Goal: Task Accomplishment & Management: Manage account settings

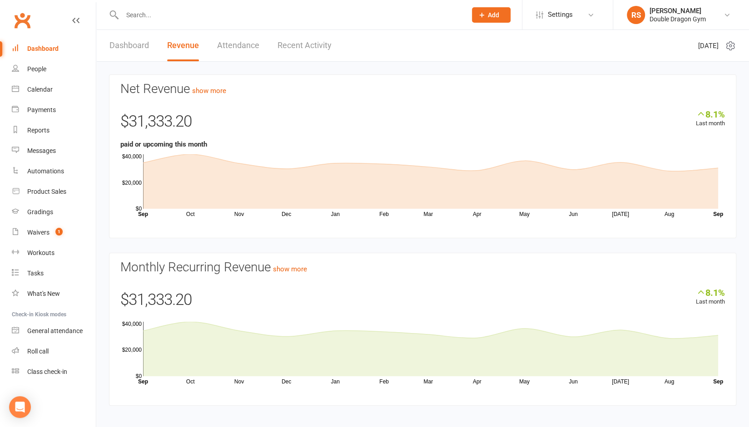
click at [193, 16] on input "text" at bounding box center [289, 15] width 341 height 13
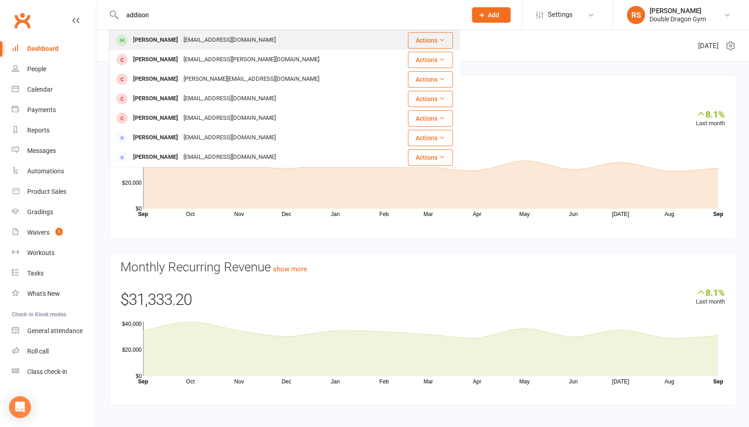
type input "addison"
click at [203, 42] on div "[EMAIL_ADDRESS][DOMAIN_NAME]" at bounding box center [230, 40] width 98 height 13
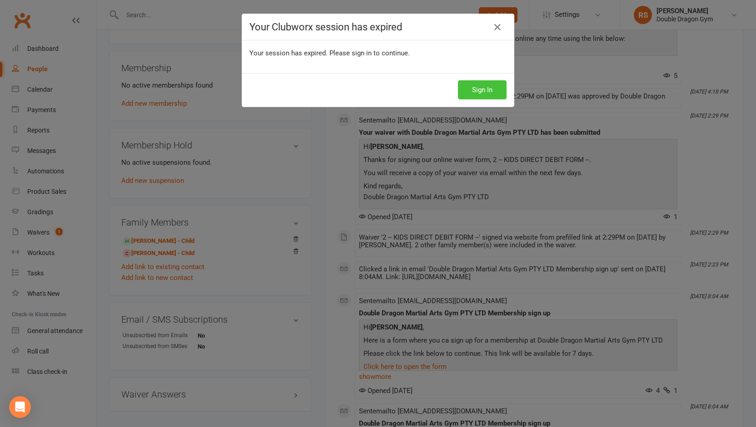
click at [484, 90] on button "Sign In" at bounding box center [482, 89] width 49 height 19
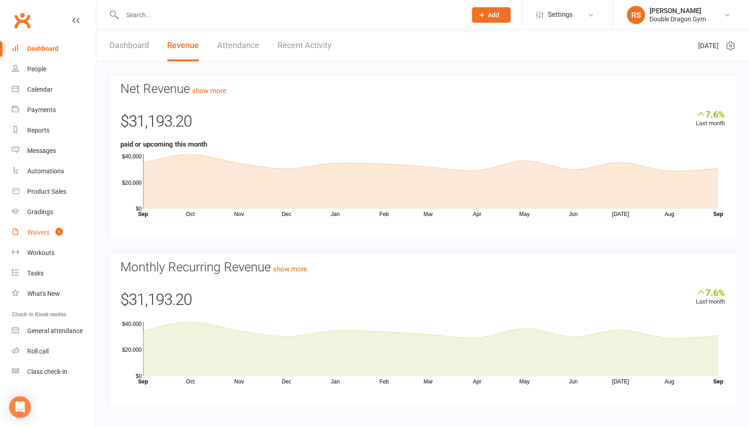
click at [36, 232] on div "Waivers" at bounding box center [38, 232] width 22 height 7
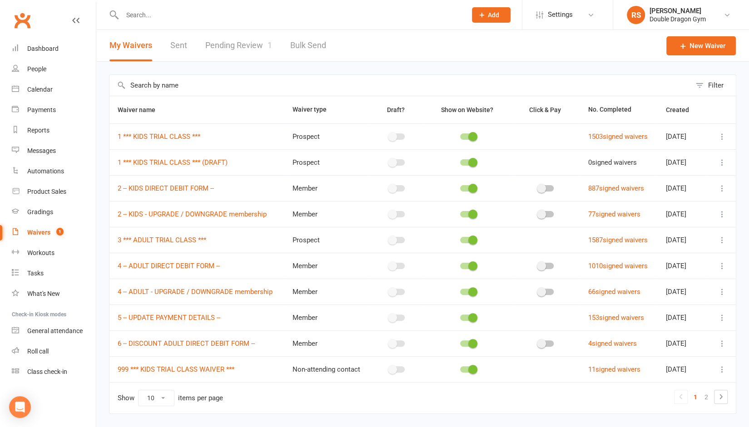
click at [244, 47] on link "Pending Review 1" at bounding box center [238, 45] width 67 height 31
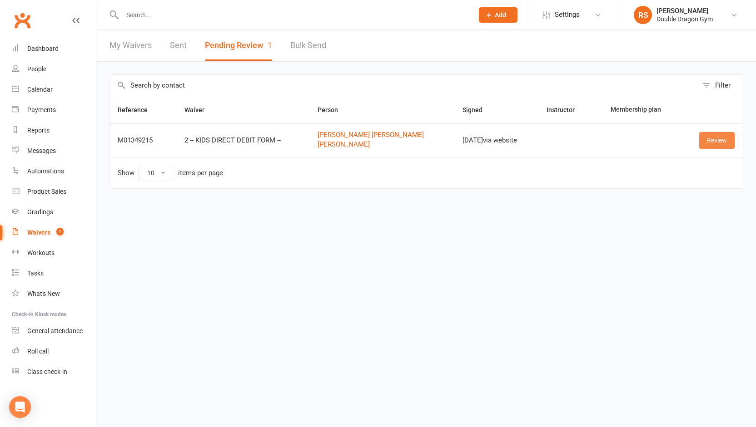
click at [717, 141] on link "Review" at bounding box center [716, 140] width 35 height 16
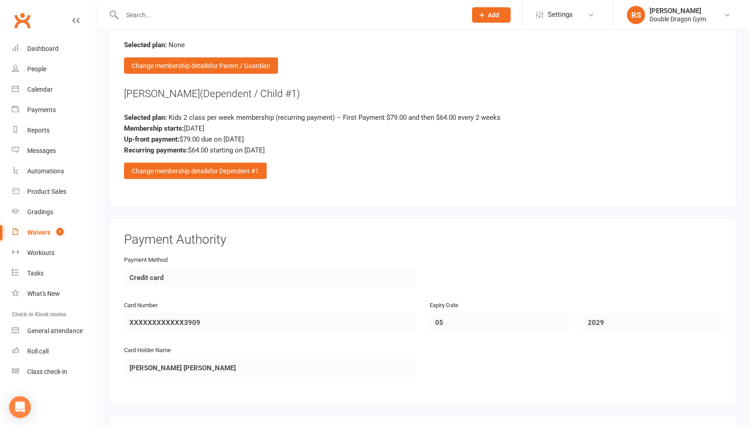
scroll to position [1231, 0]
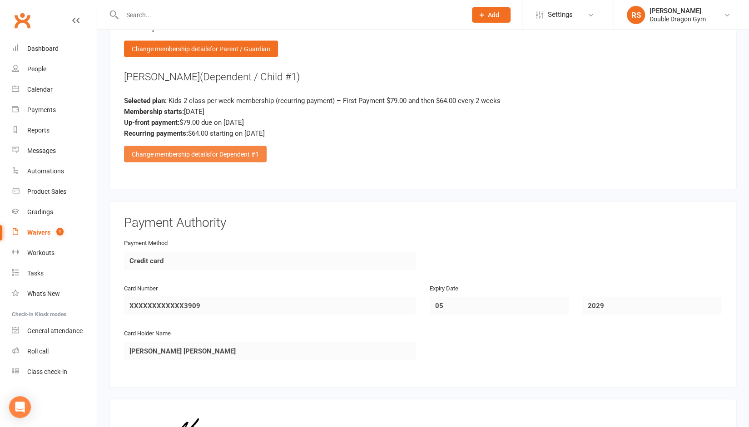
click at [222, 151] on span "for Dependent #1" at bounding box center [234, 154] width 49 height 7
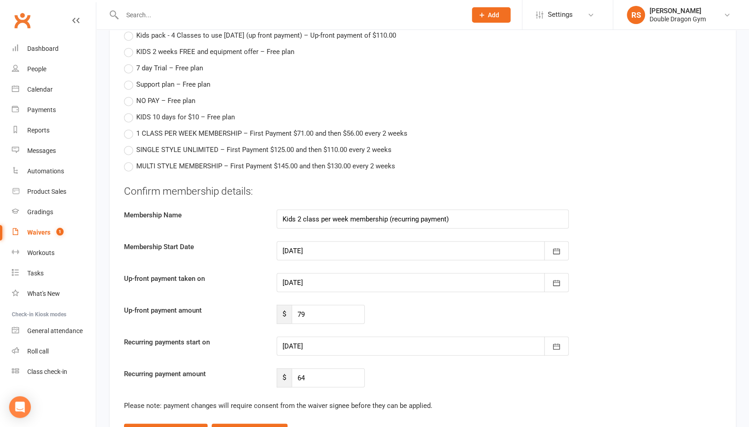
scroll to position [1373, 0]
click at [431, 273] on div at bounding box center [423, 282] width 292 height 19
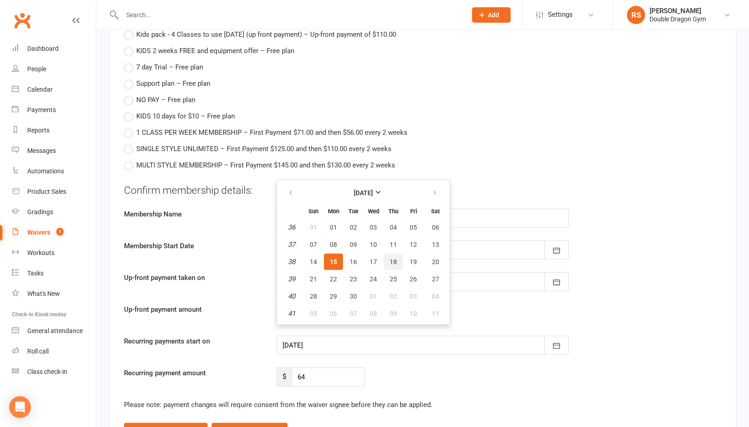
click at [389, 254] on button "18" at bounding box center [393, 262] width 19 height 16
type input "18 Sep 2025"
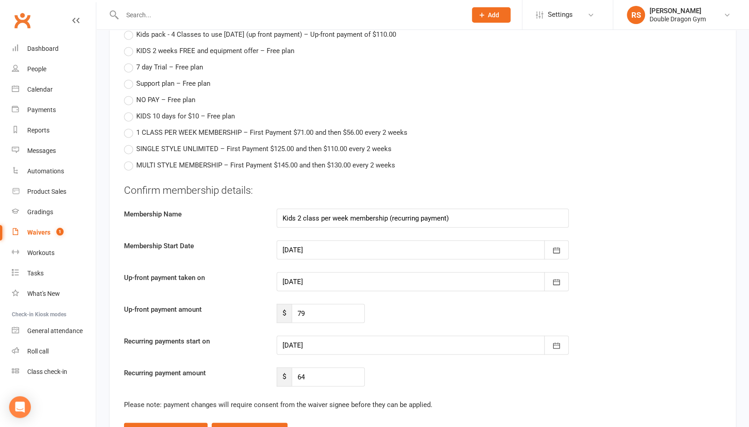
click at [372, 336] on div at bounding box center [423, 345] width 292 height 19
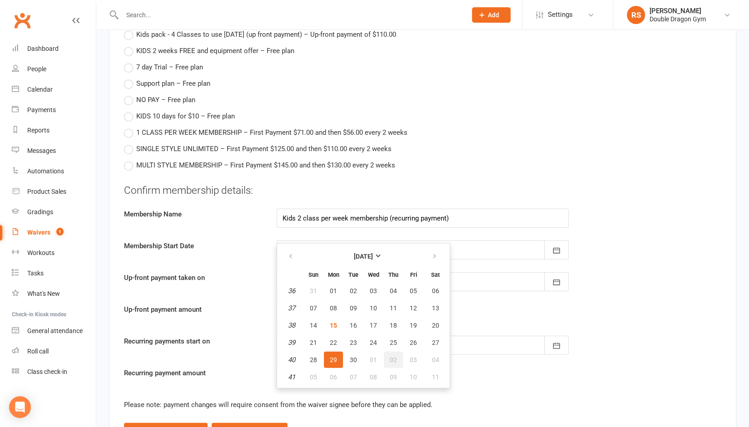
click at [393, 357] on span "02" at bounding box center [393, 360] width 7 height 7
type input "02 Oct 2025"
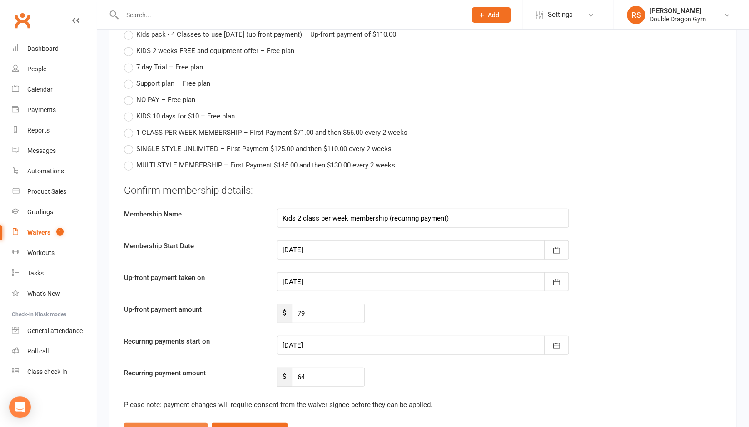
click at [187, 427] on span "(this signee only)" at bounding box center [176, 431] width 48 height 7
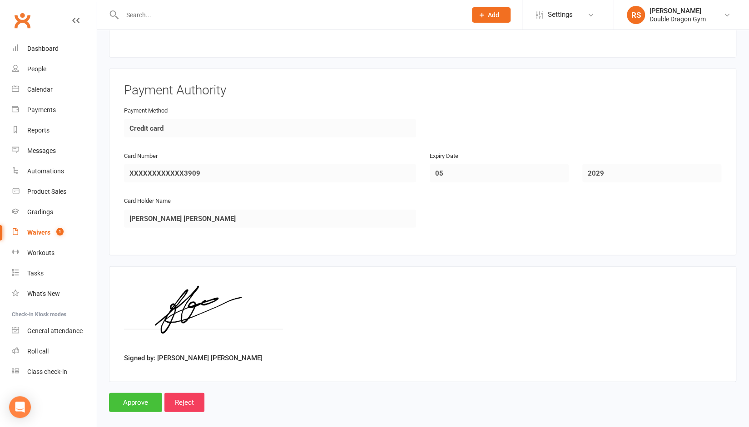
click at [144, 393] on input "Approve" at bounding box center [135, 402] width 53 height 19
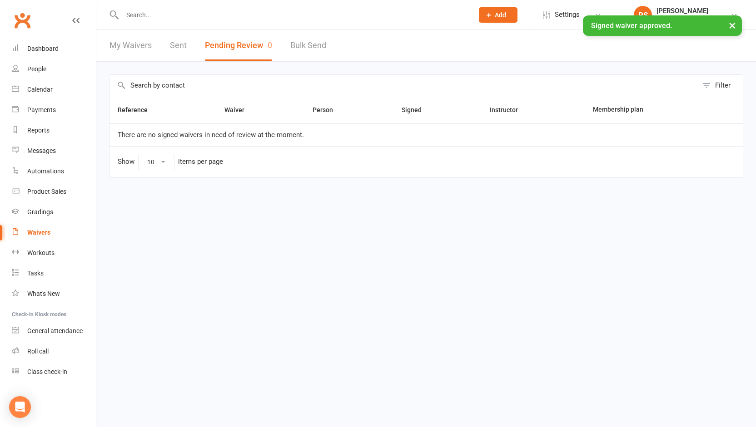
click at [134, 45] on link "My Waivers" at bounding box center [130, 45] width 42 height 31
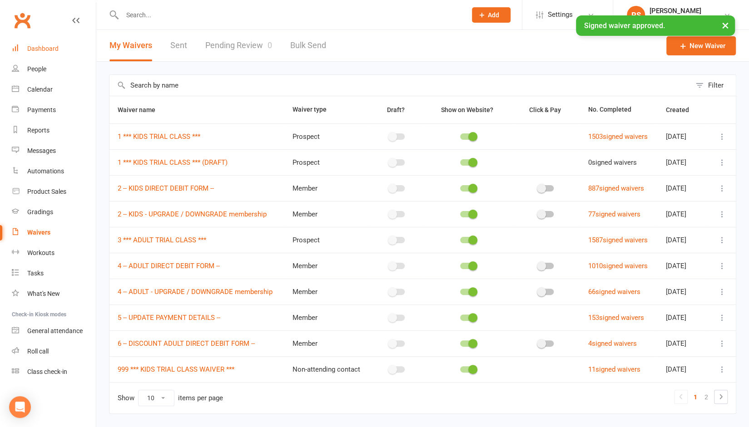
click at [44, 42] on link "Dashboard" at bounding box center [54, 49] width 84 height 20
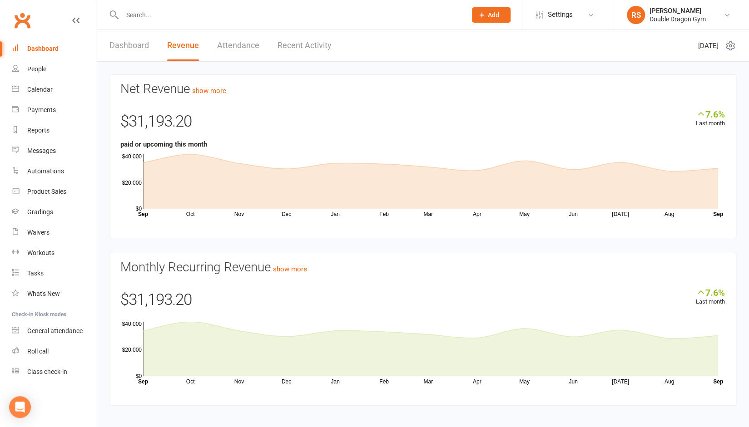
click at [278, 51] on link "Recent Activity" at bounding box center [305, 45] width 54 height 31
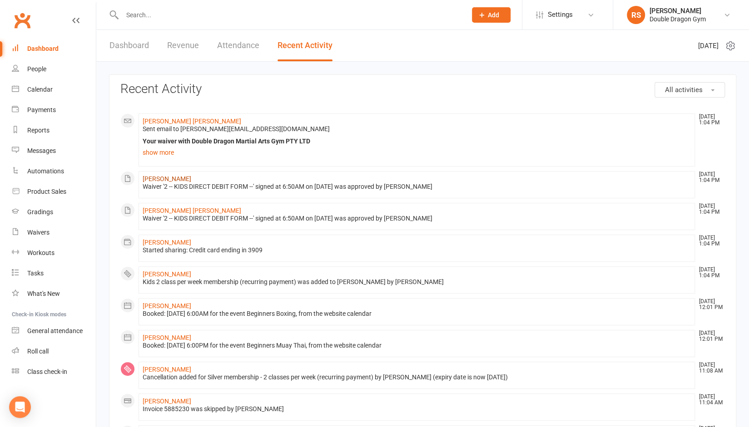
click at [180, 178] on link "[PERSON_NAME]" at bounding box center [167, 178] width 49 height 7
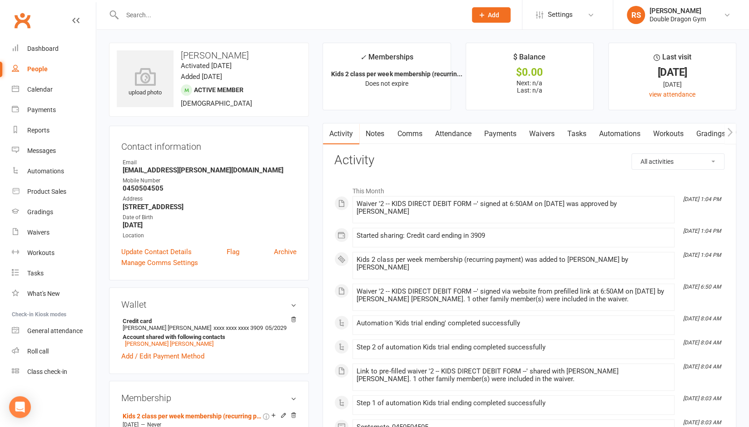
click at [501, 136] on link "Payments" at bounding box center [499, 134] width 45 height 21
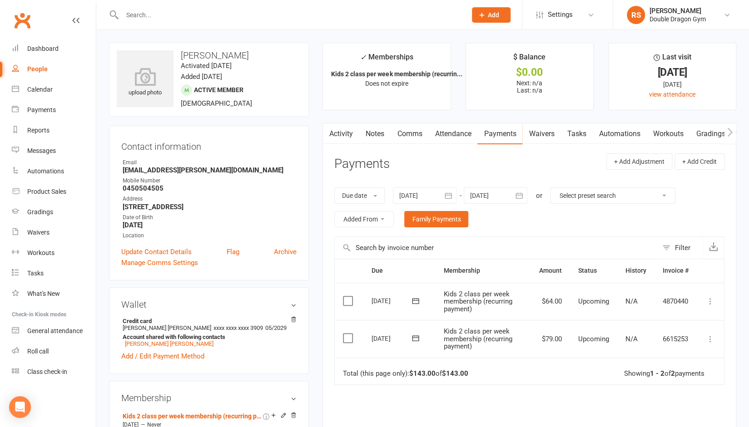
click at [712, 305] on icon at bounding box center [710, 301] width 9 height 9
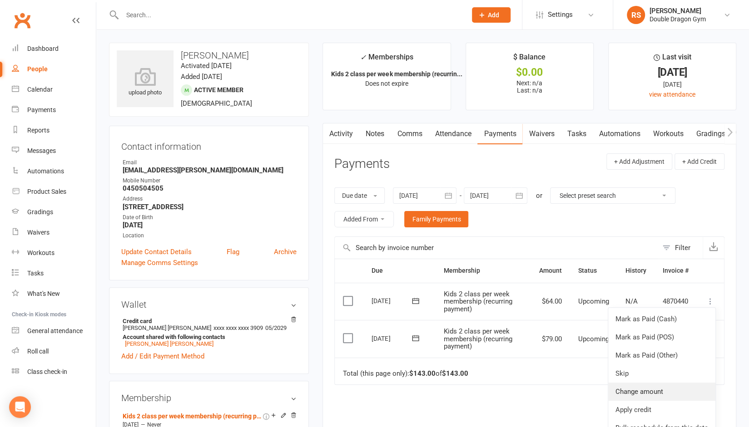
click at [647, 388] on link "Change amount" at bounding box center [661, 392] width 107 height 18
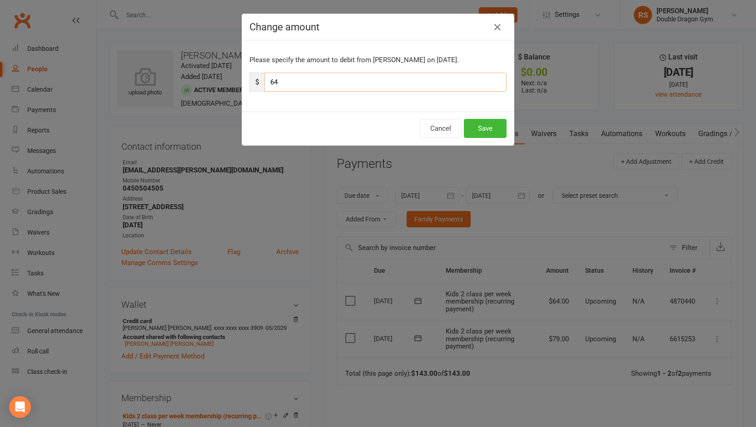
drag, startPoint x: 289, startPoint y: 76, endPoint x: 262, endPoint y: 89, distance: 30.7
click at [264, 89] on input "64" at bounding box center [385, 82] width 242 height 19
type input "57.6"
click at [483, 132] on button "Save" at bounding box center [485, 128] width 43 height 19
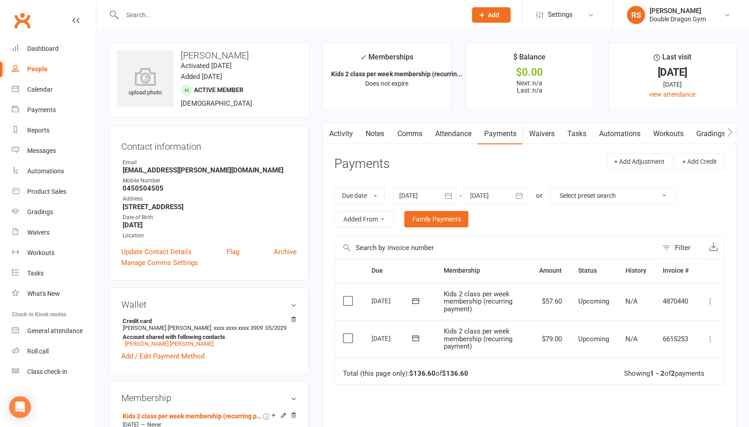
click at [711, 337] on icon at bounding box center [710, 339] width 9 height 9
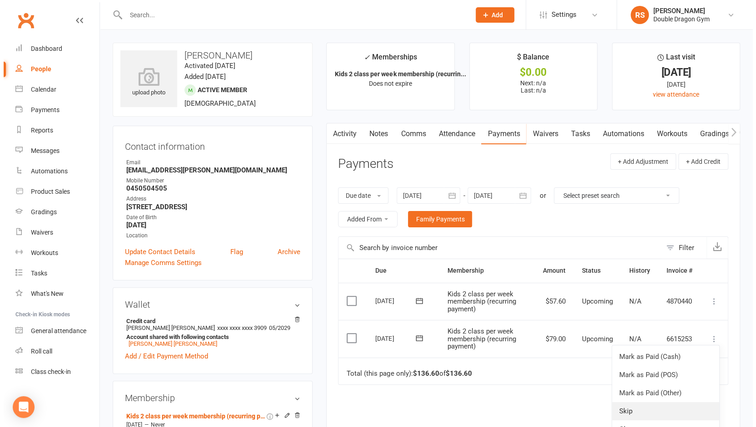
scroll to position [12, 0]
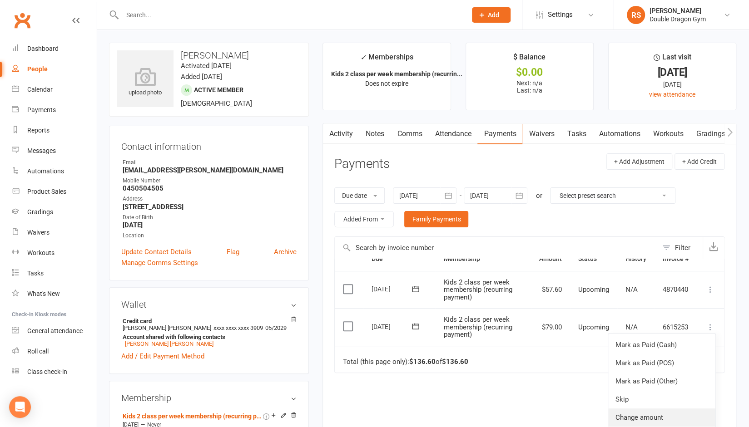
click at [644, 411] on link "Change amount" at bounding box center [661, 418] width 107 height 18
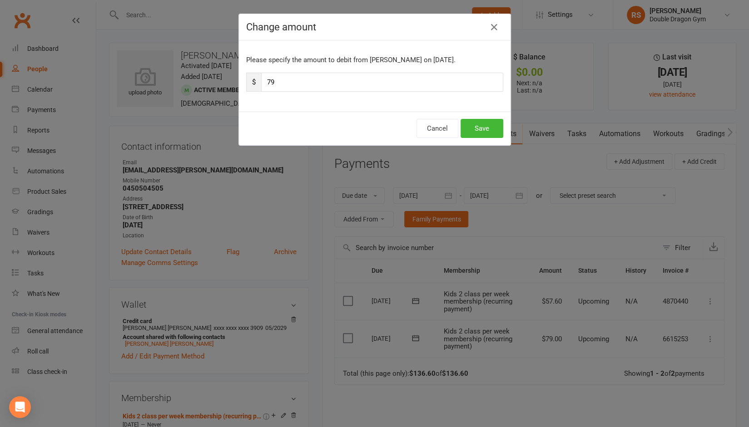
scroll to position [0, 0]
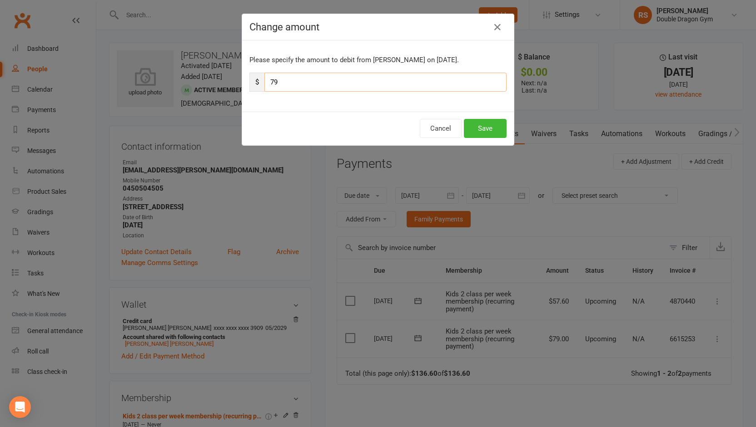
click at [278, 74] on input "79" at bounding box center [385, 82] width 242 height 19
type input "72.6"
click at [478, 132] on button "Save" at bounding box center [485, 128] width 43 height 19
click at [478, 132] on div "Change amount Please specify the amount to debit from Xander Bastawrous on Sep …" at bounding box center [378, 213] width 756 height 427
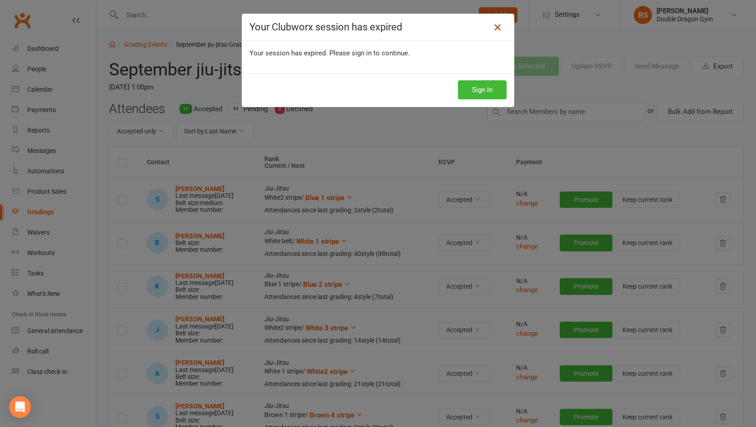
click at [492, 27] on icon at bounding box center [497, 27] width 11 height 11
click at [481, 91] on button "Sign In" at bounding box center [482, 89] width 49 height 19
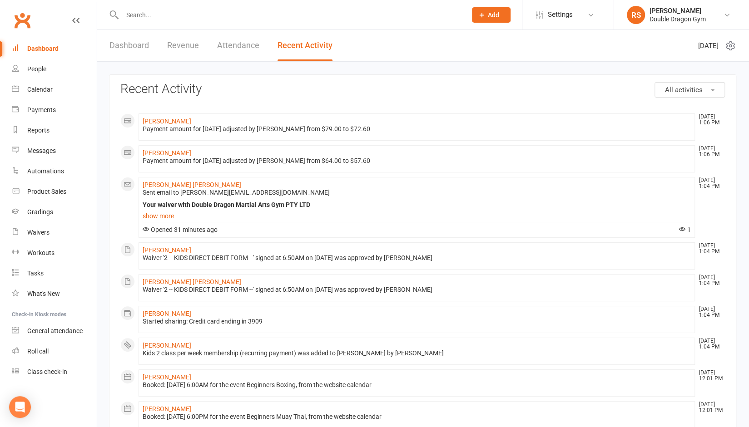
click at [184, 17] on input "text" at bounding box center [289, 15] width 341 height 13
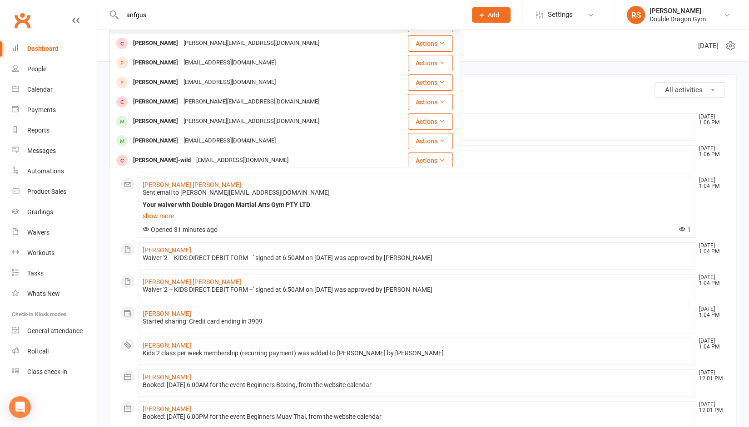
scroll to position [95, 0]
type input "anfgus"
click at [164, 142] on div "[PERSON_NAME]" at bounding box center [155, 140] width 50 height 13
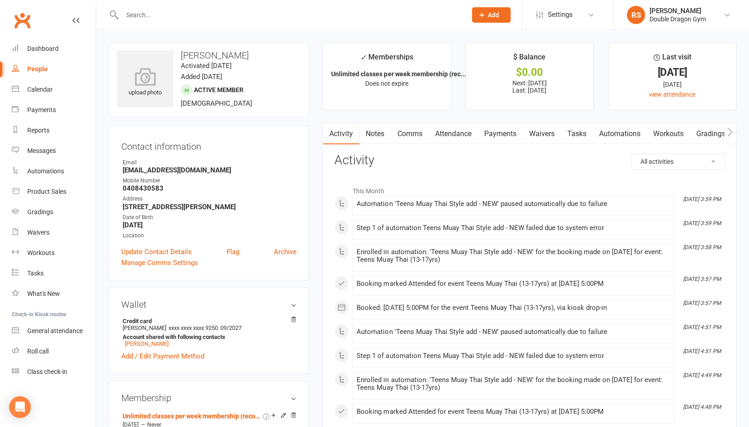
click at [158, 15] on input "text" at bounding box center [289, 15] width 341 height 13
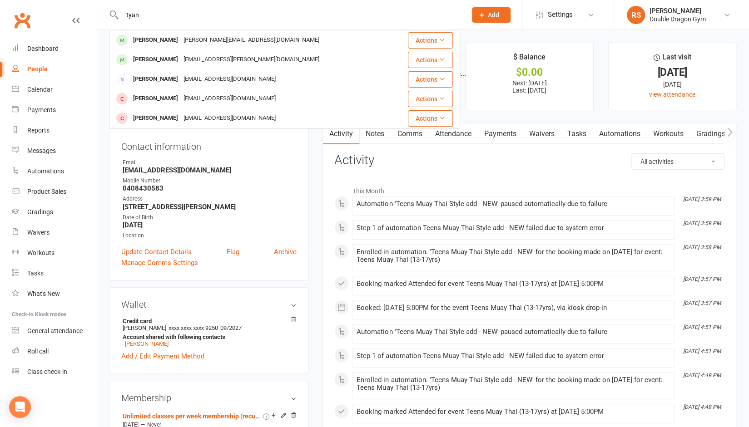
type input "tyan"
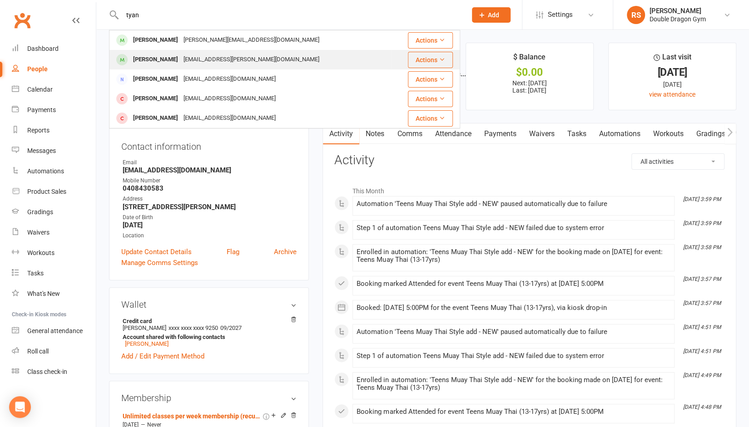
click at [166, 67] on div "[PERSON_NAME] Moore [EMAIL_ADDRESS][PERSON_NAME][DOMAIN_NAME]" at bounding box center [250, 59] width 281 height 19
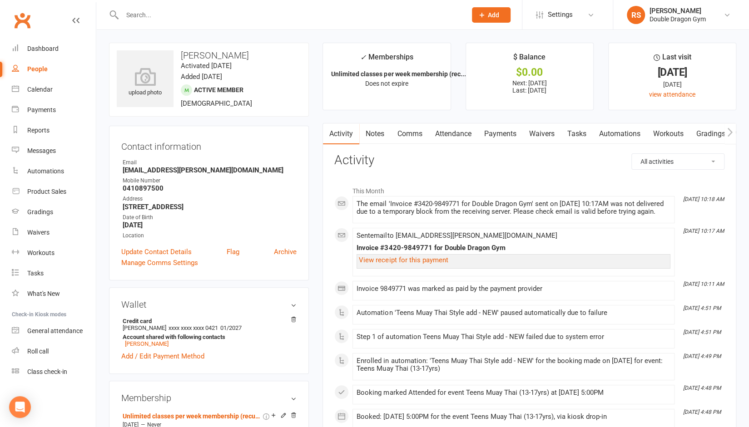
click at [152, 16] on input "text" at bounding box center [289, 15] width 341 height 13
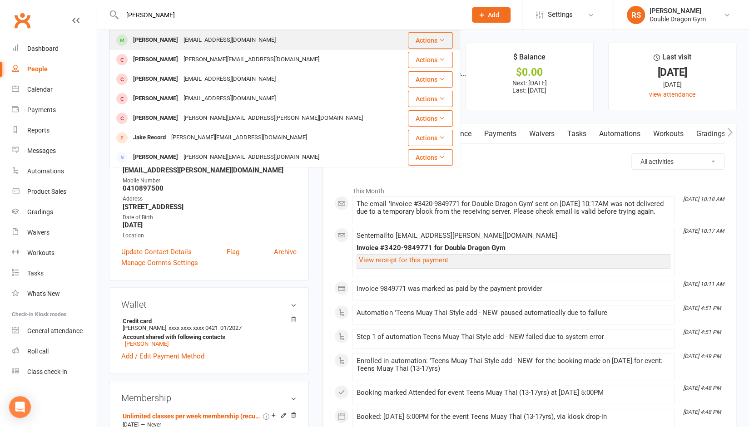
type input "[PERSON_NAME]"
click at [159, 40] on div "[PERSON_NAME]" at bounding box center [155, 40] width 50 height 13
